Goal: Register for event/course

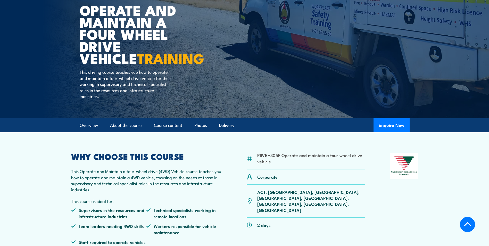
scroll to position [103, 0]
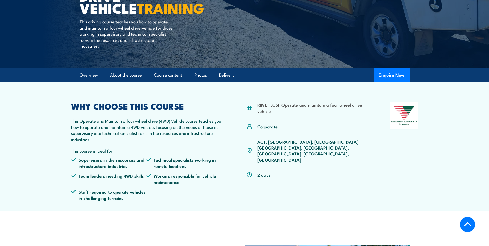
click at [292, 144] on p "ACT, [GEOGRAPHIC_DATA], [GEOGRAPHIC_DATA], [GEOGRAPHIC_DATA], [GEOGRAPHIC_DATA]…" at bounding box center [311, 151] width 108 height 24
click at [402, 77] on button "Enquire Now" at bounding box center [392, 75] width 36 height 14
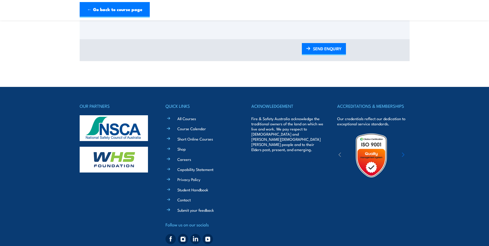
scroll to position [323, 0]
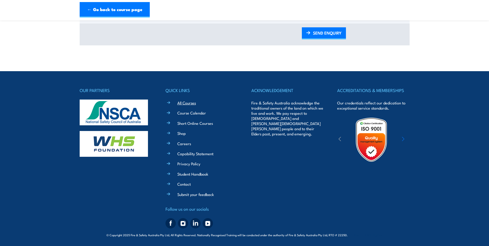
click at [178, 101] on link "All Courses" at bounding box center [186, 102] width 19 height 5
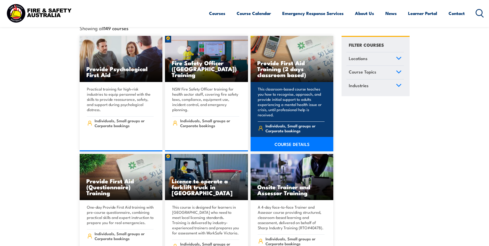
scroll to position [129, 0]
